Goal: Entertainment & Leisure: Consume media (video, audio)

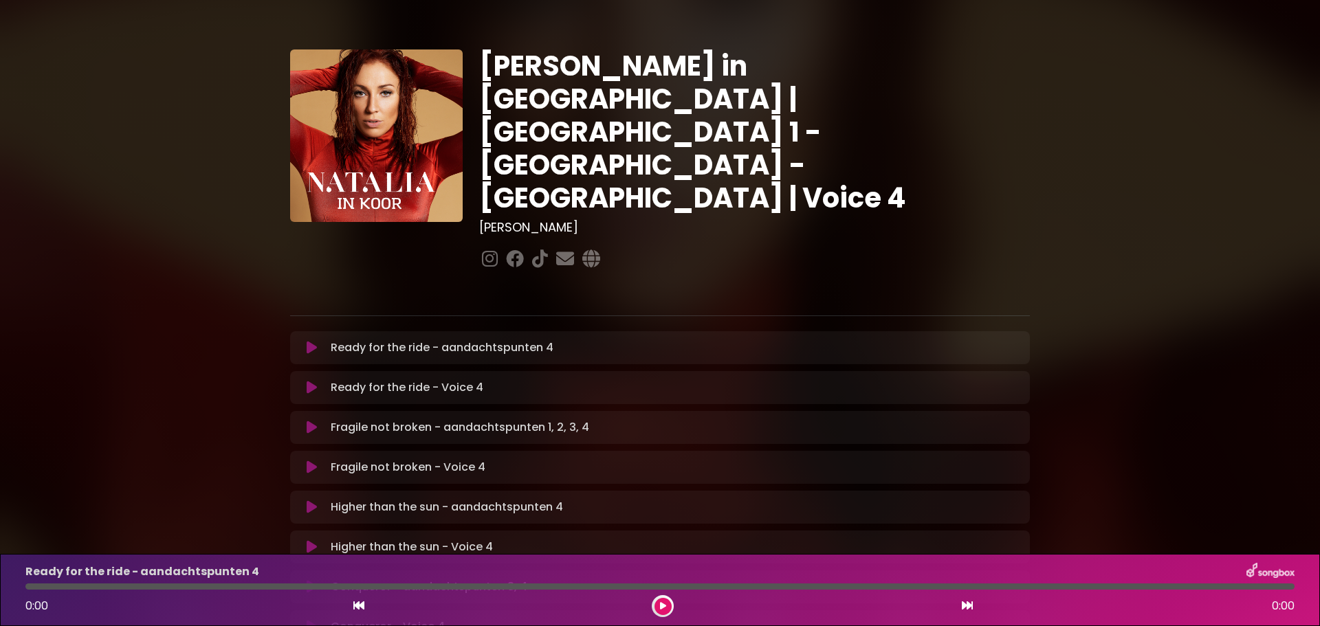
click at [309, 381] on icon at bounding box center [312, 388] width 10 height 14
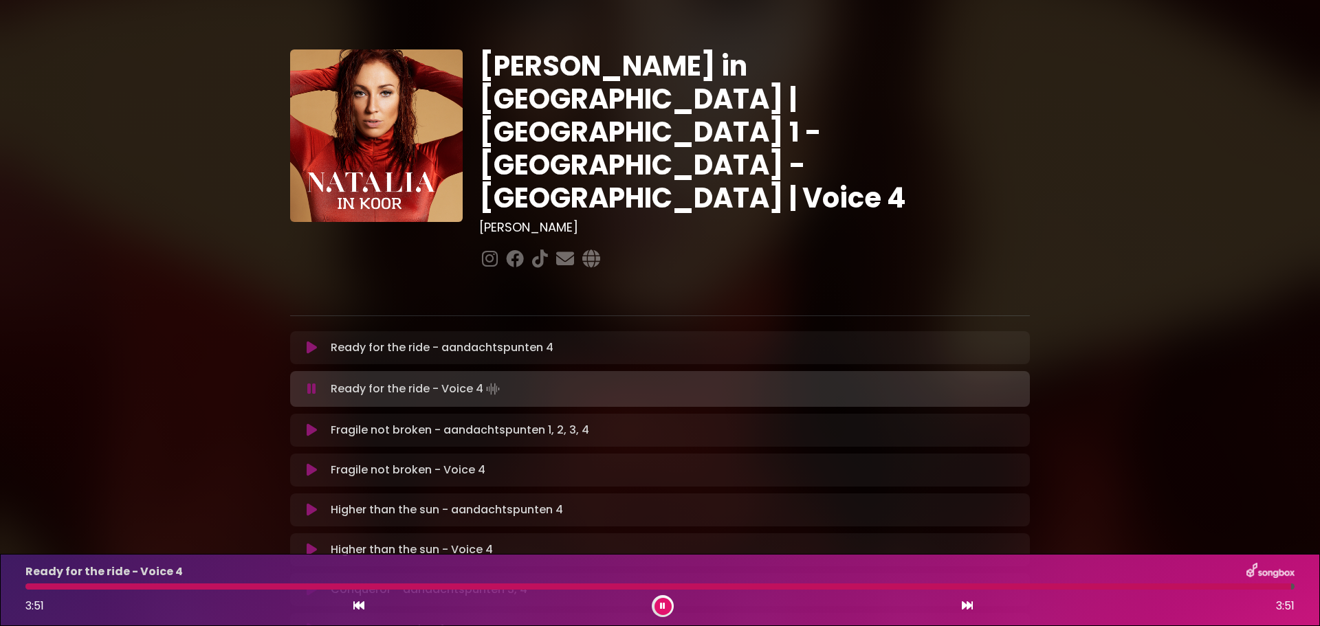
click at [311, 463] on icon at bounding box center [312, 470] width 10 height 14
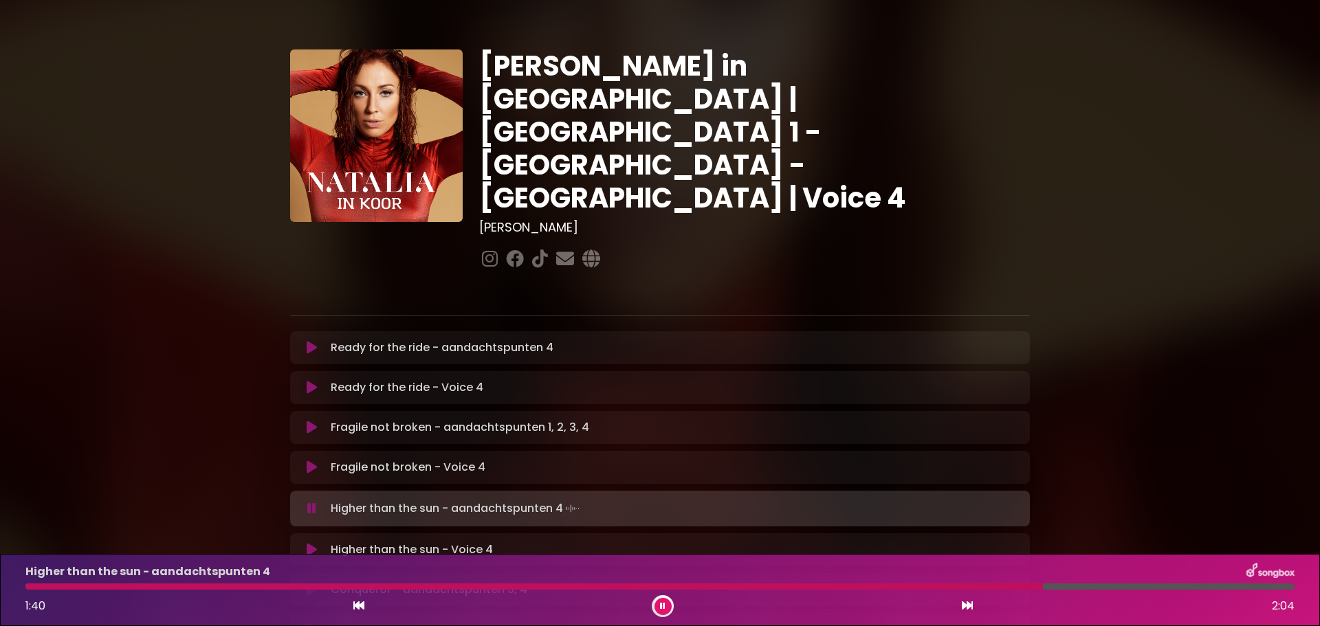
click at [309, 543] on icon at bounding box center [312, 550] width 10 height 14
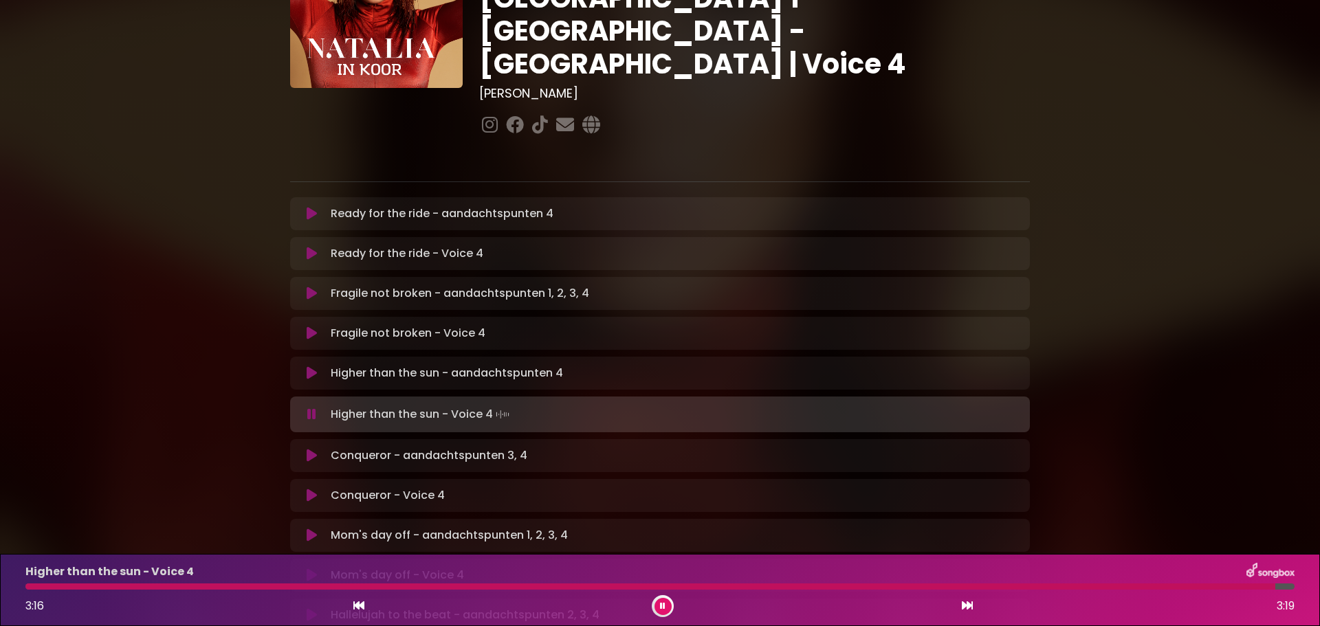
scroll to position [137, 0]
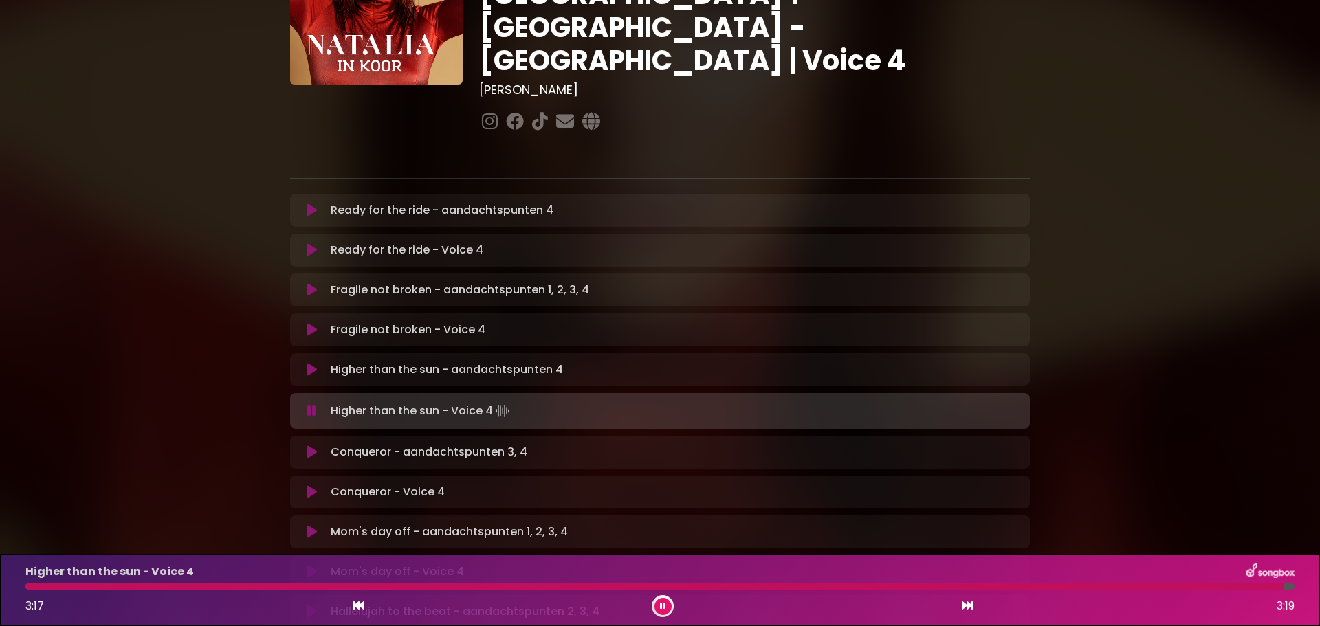
click at [311, 485] on icon at bounding box center [312, 492] width 10 height 14
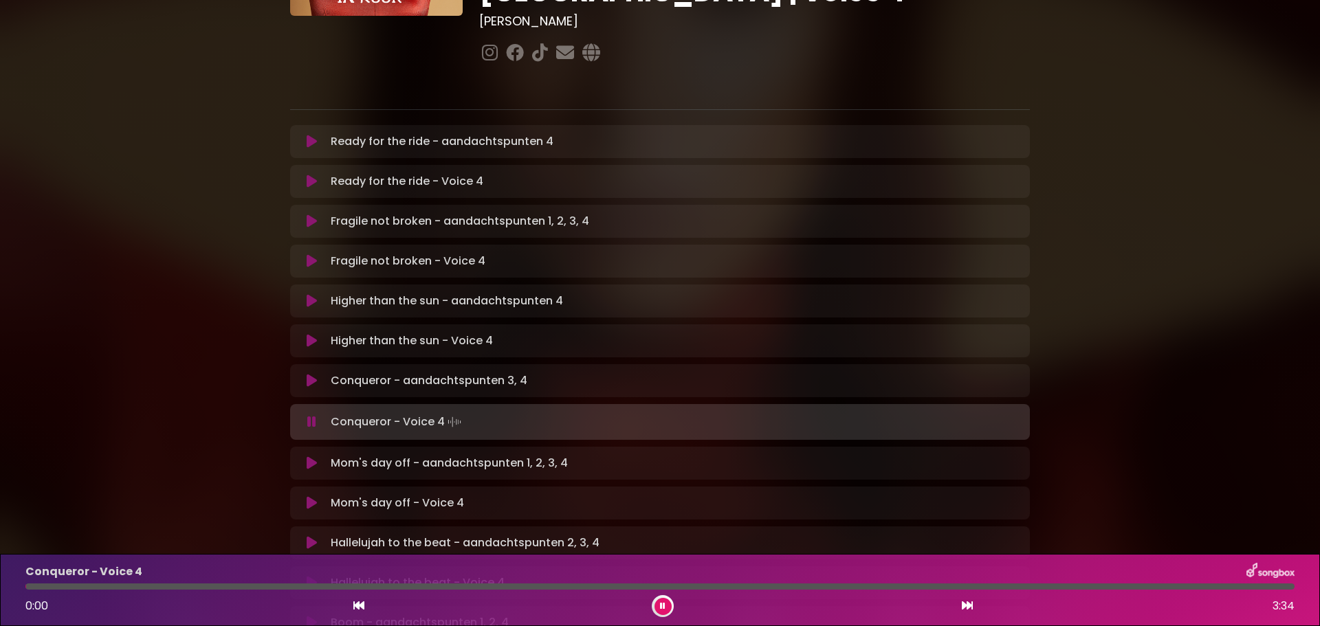
scroll to position [275, 0]
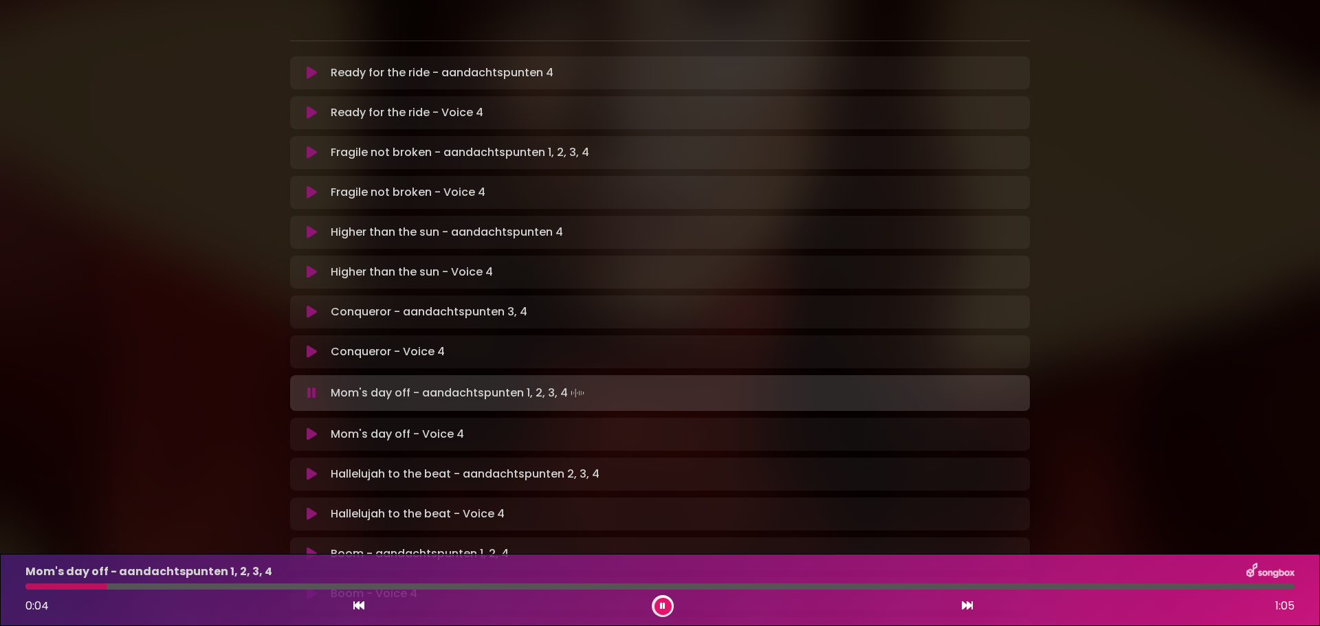
click at [305, 428] on button at bounding box center [311, 435] width 27 height 14
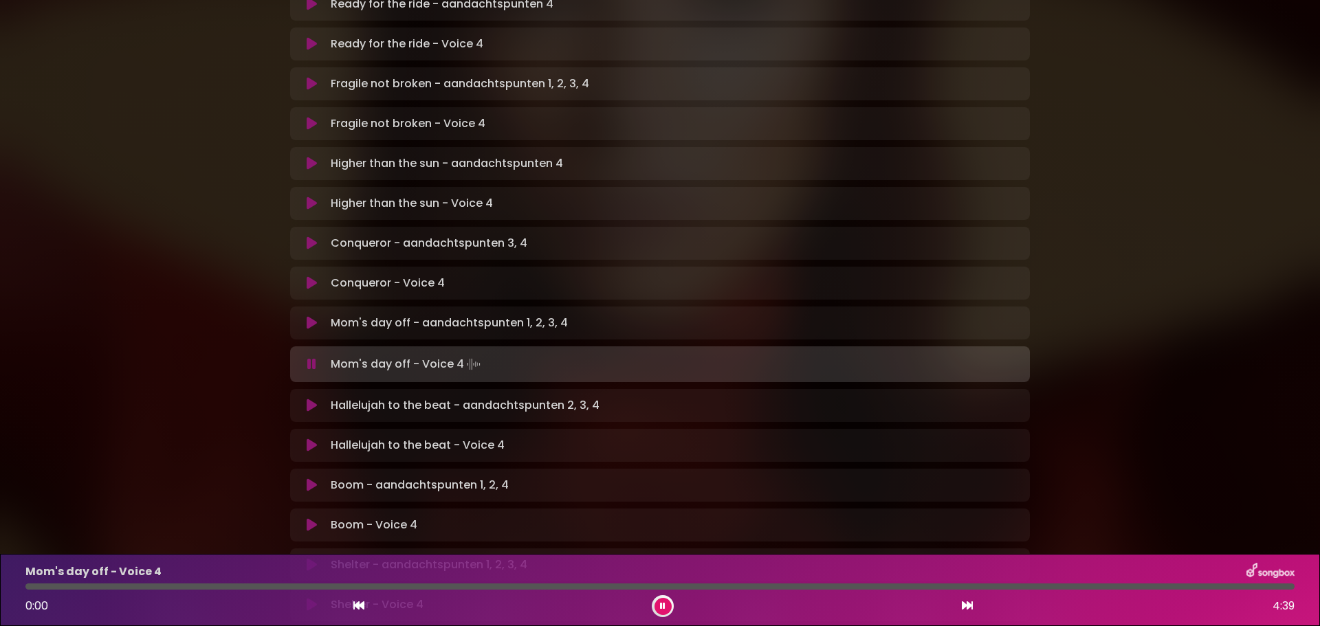
scroll to position [481, 0]
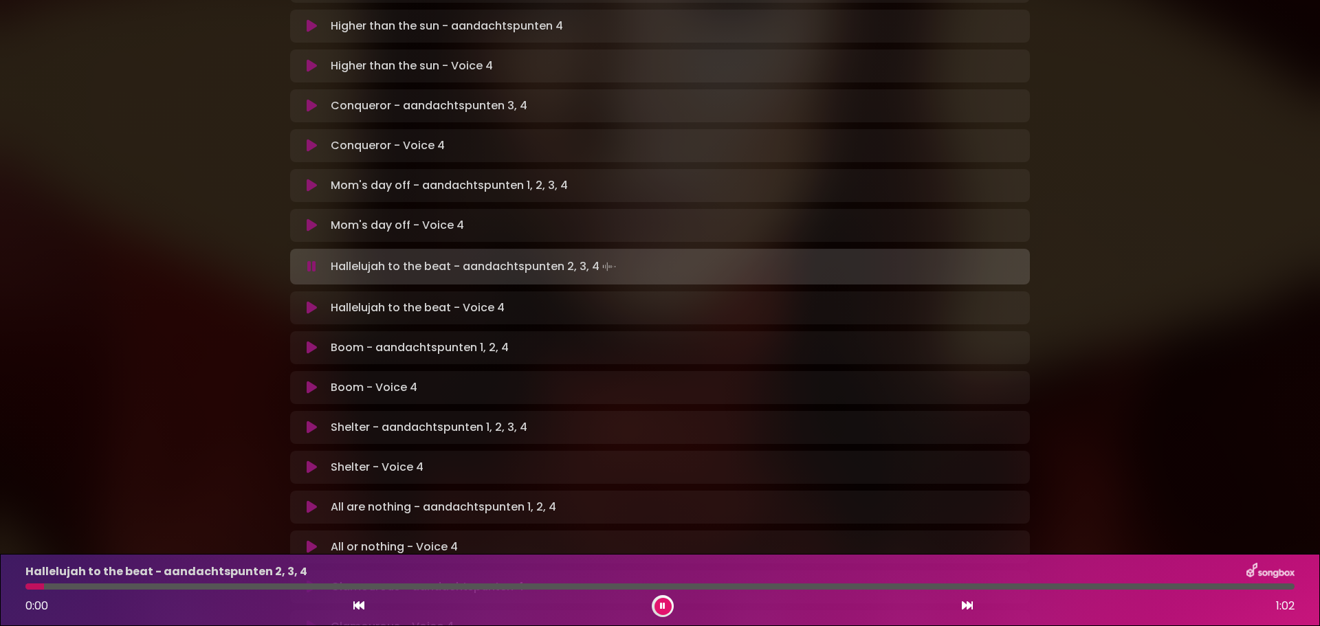
click at [313, 301] on icon at bounding box center [312, 308] width 10 height 14
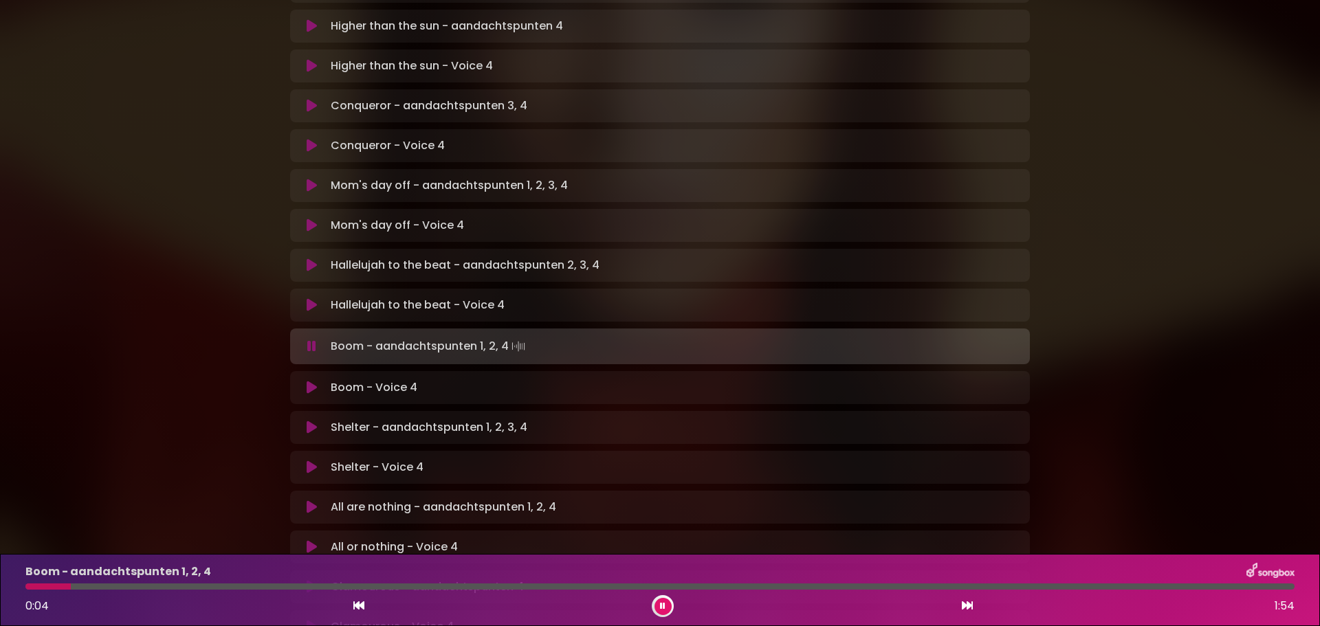
click at [311, 381] on icon at bounding box center [312, 388] width 10 height 14
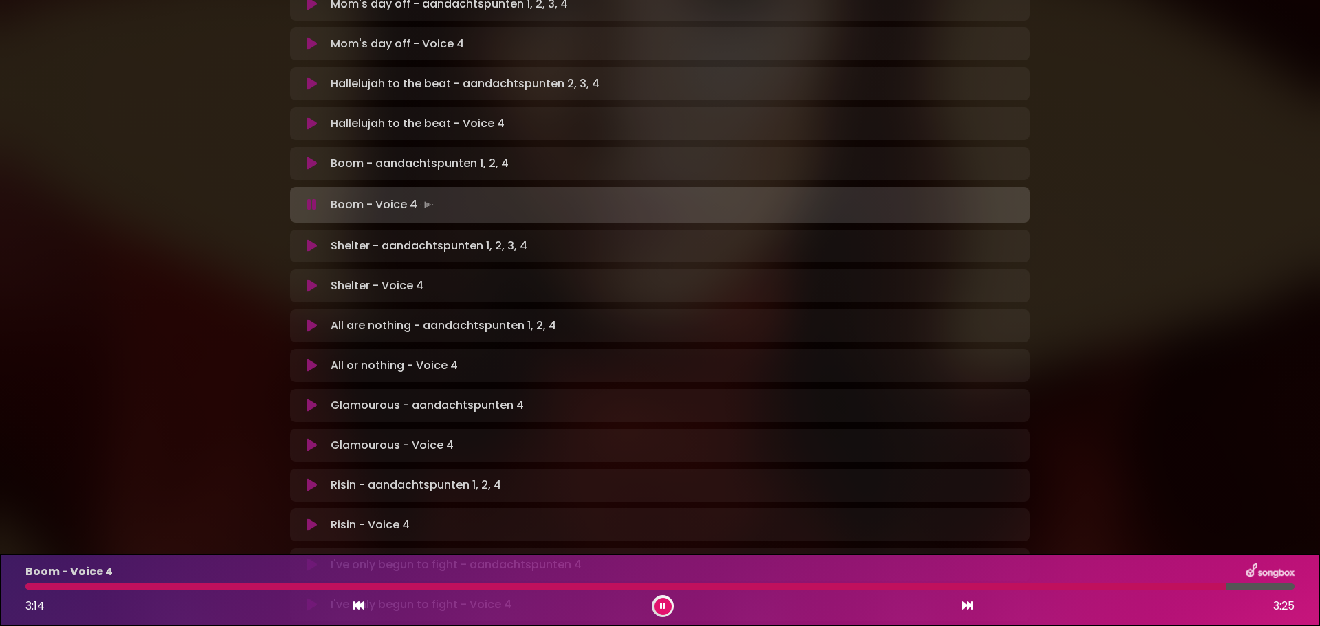
scroll to position [687, 0]
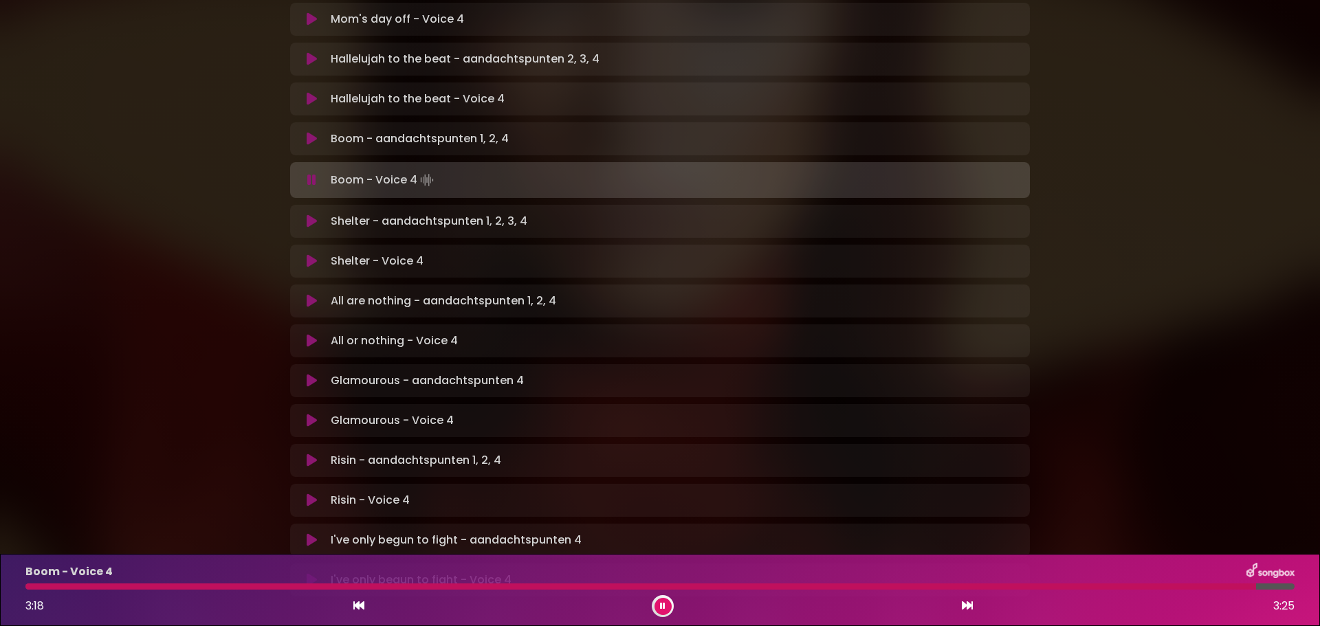
click at [308, 254] on icon at bounding box center [312, 261] width 10 height 14
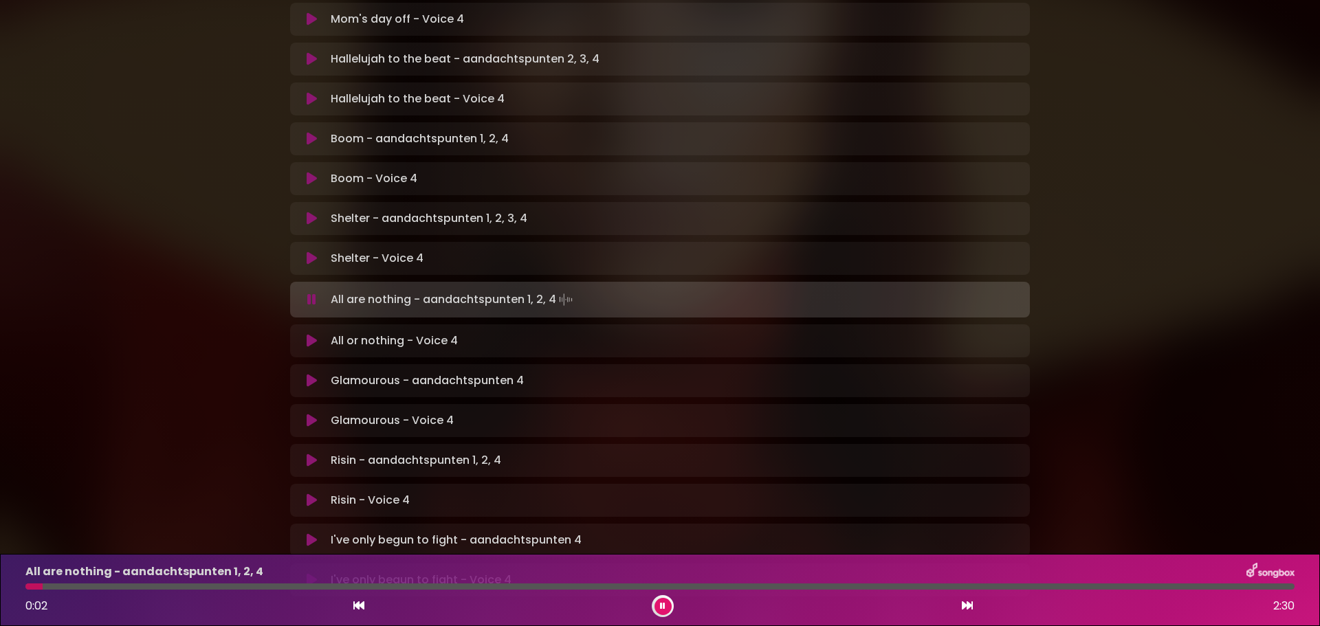
click at [309, 334] on icon at bounding box center [312, 341] width 10 height 14
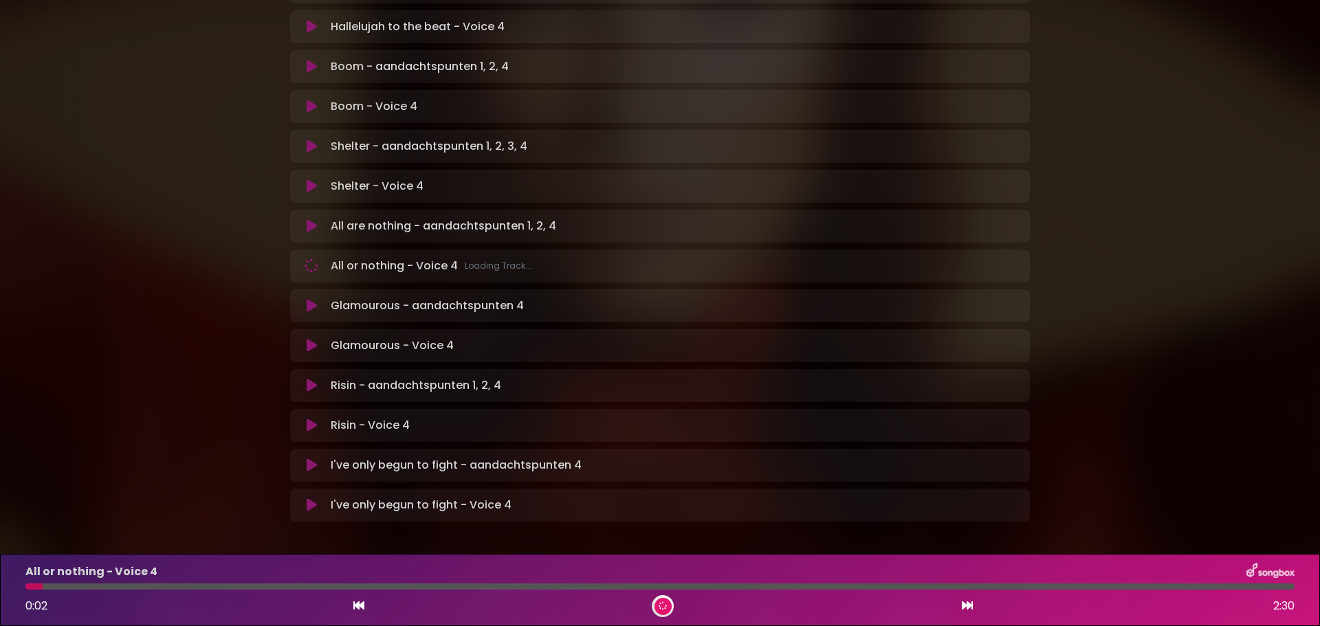
scroll to position [764, 0]
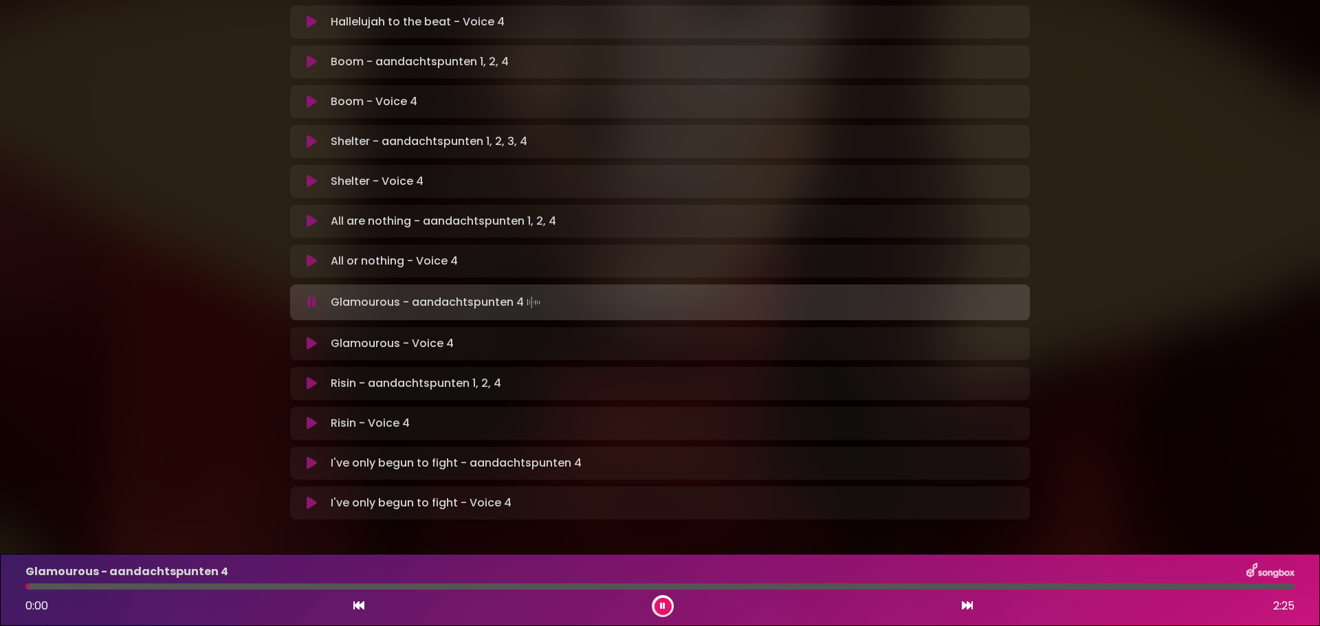
click at [313, 337] on icon at bounding box center [312, 344] width 10 height 14
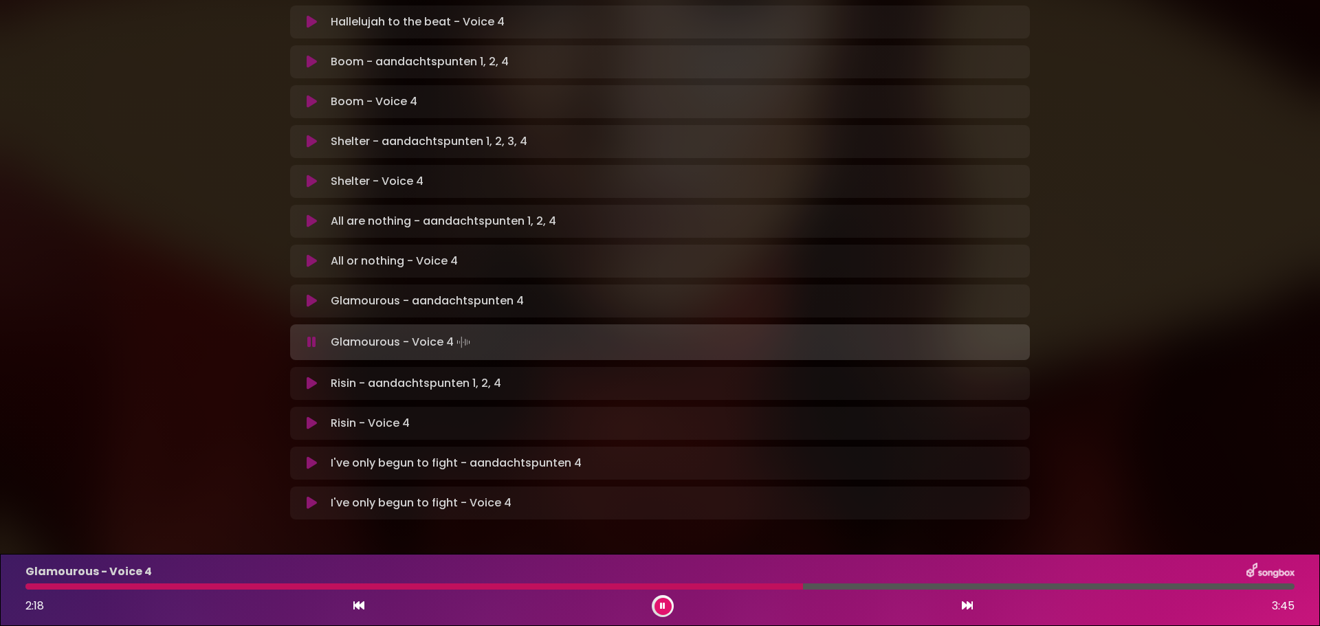
click at [313, 417] on icon at bounding box center [312, 424] width 10 height 14
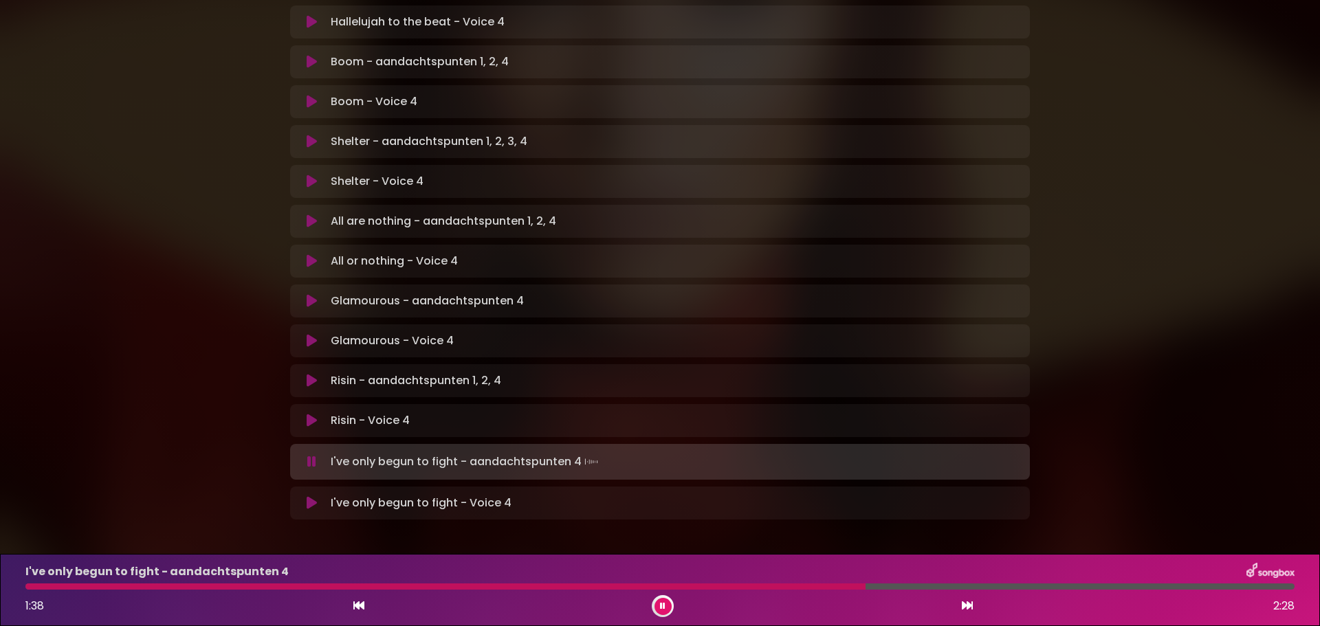
click at [314, 496] on icon at bounding box center [312, 503] width 10 height 14
